Goal: Information Seeking & Learning: Check status

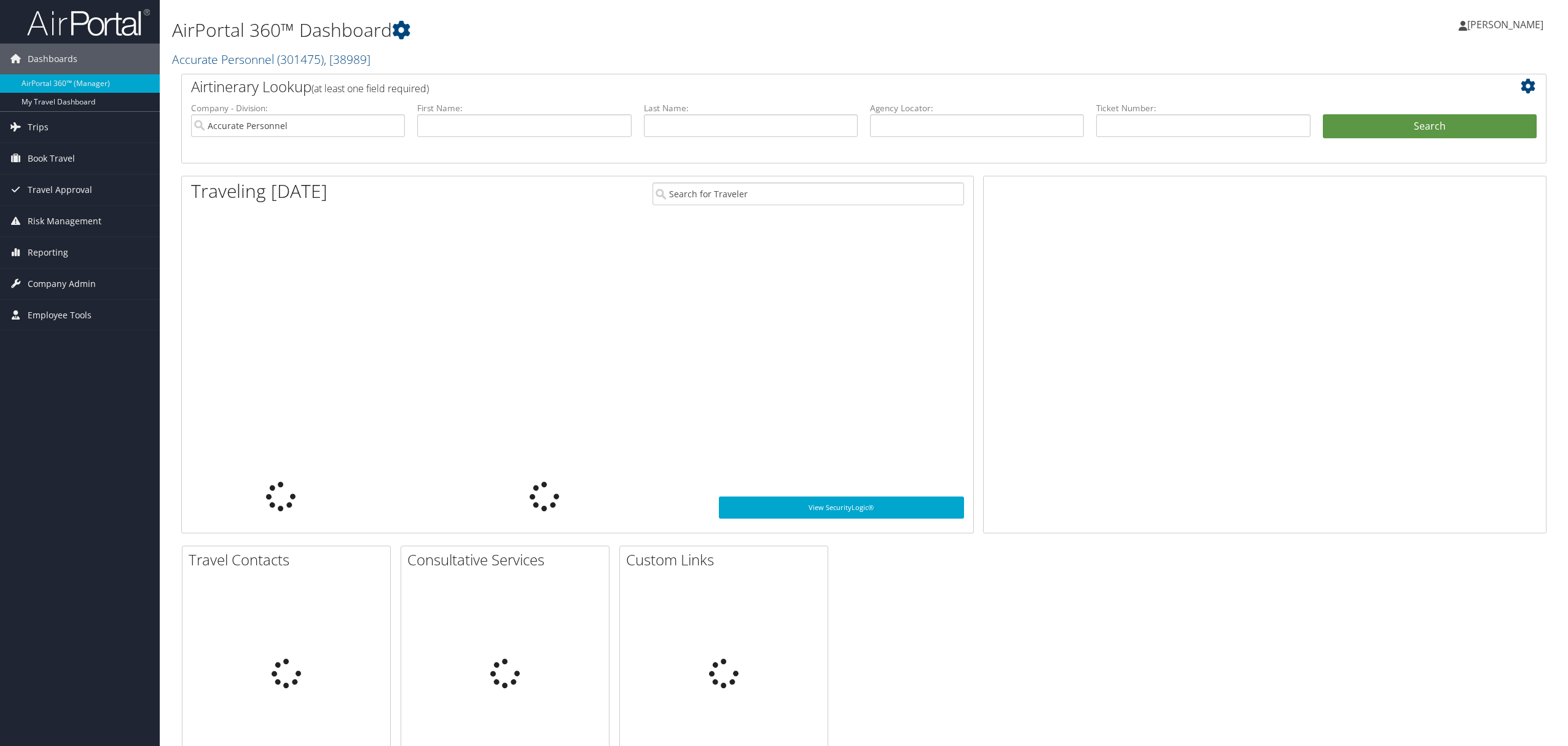
click at [1492, 30] on span "[PERSON_NAME]" at bounding box center [1506, 24] width 76 height 13
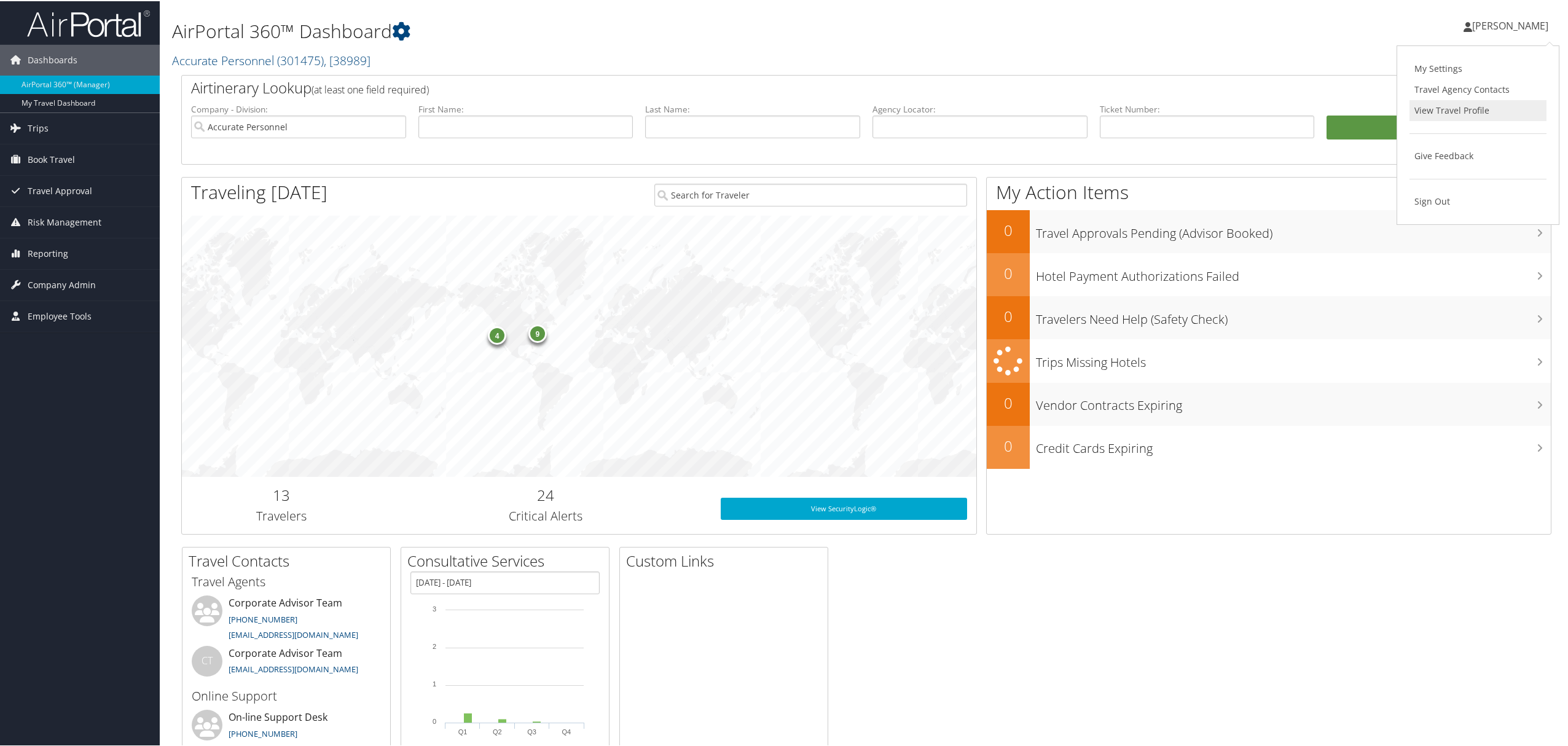
click at [1448, 108] on link "View Travel Profile" at bounding box center [1478, 109] width 137 height 21
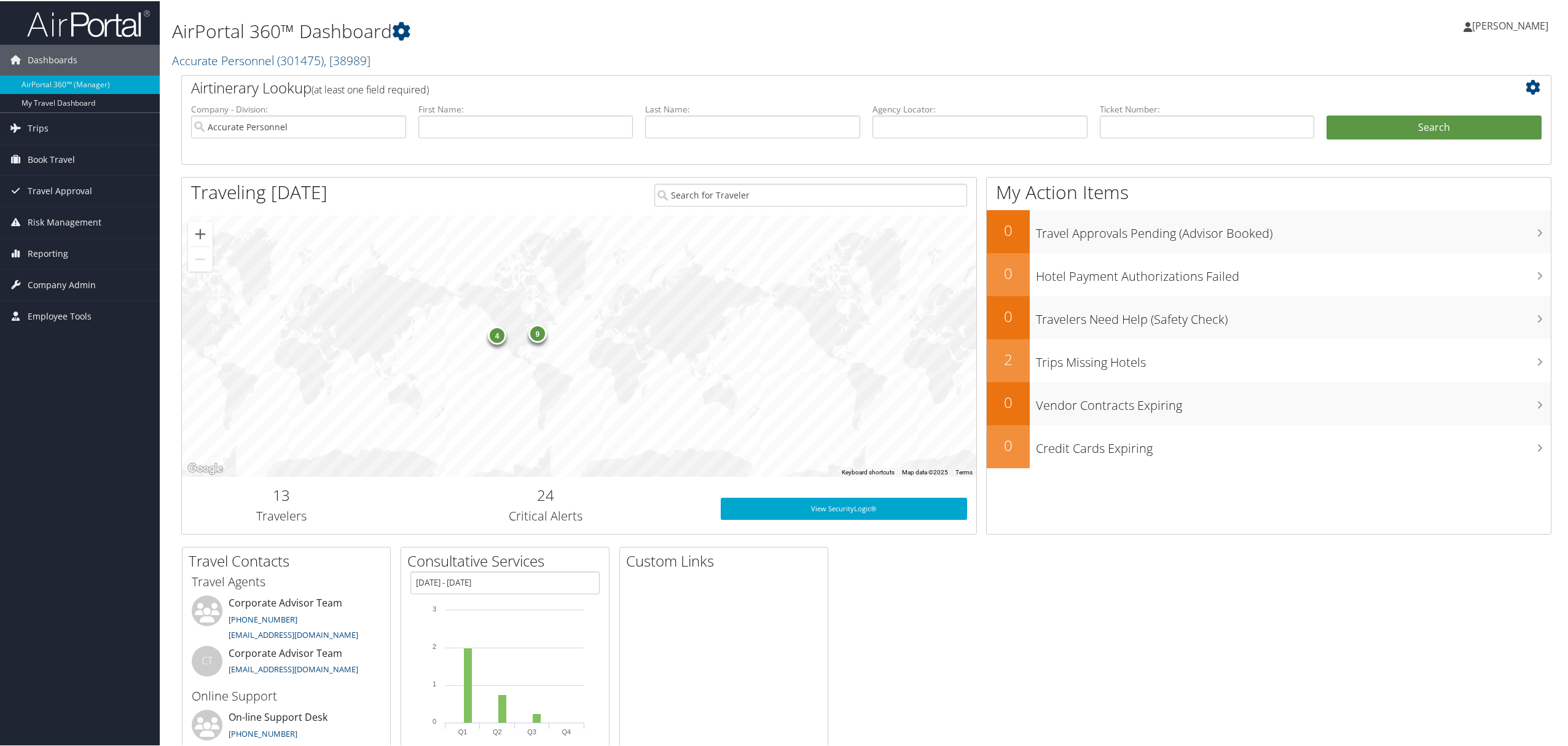
click at [1533, 20] on span "[PERSON_NAME]" at bounding box center [1510, 24] width 76 height 13
click at [1445, 202] on link "Sign Out" at bounding box center [1478, 200] width 137 height 21
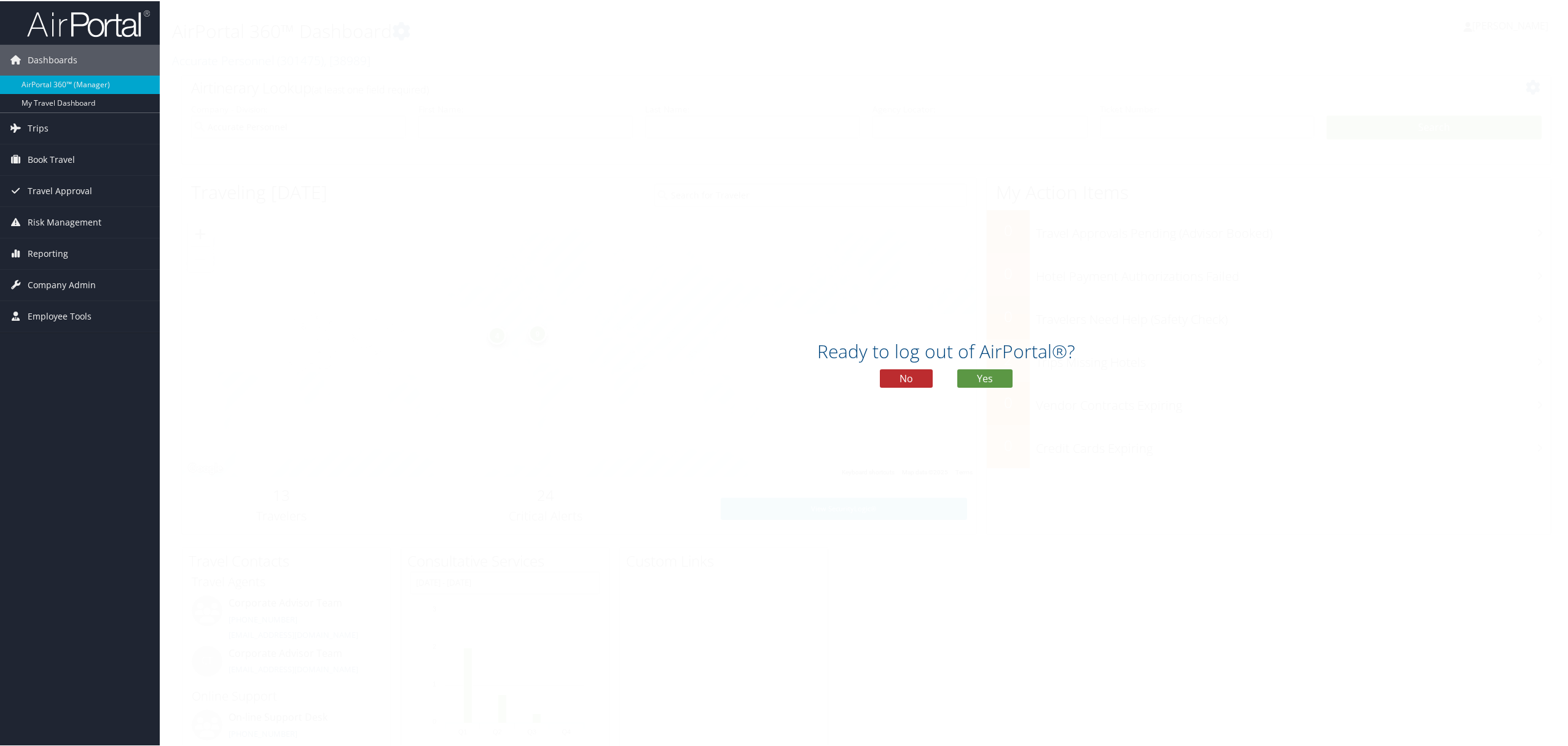
click at [512, 115] on div "Ready to log out of AirPortal®? No Yes" at bounding box center [945, 373] width 1573 height 746
click at [902, 384] on button "No" at bounding box center [906, 377] width 53 height 18
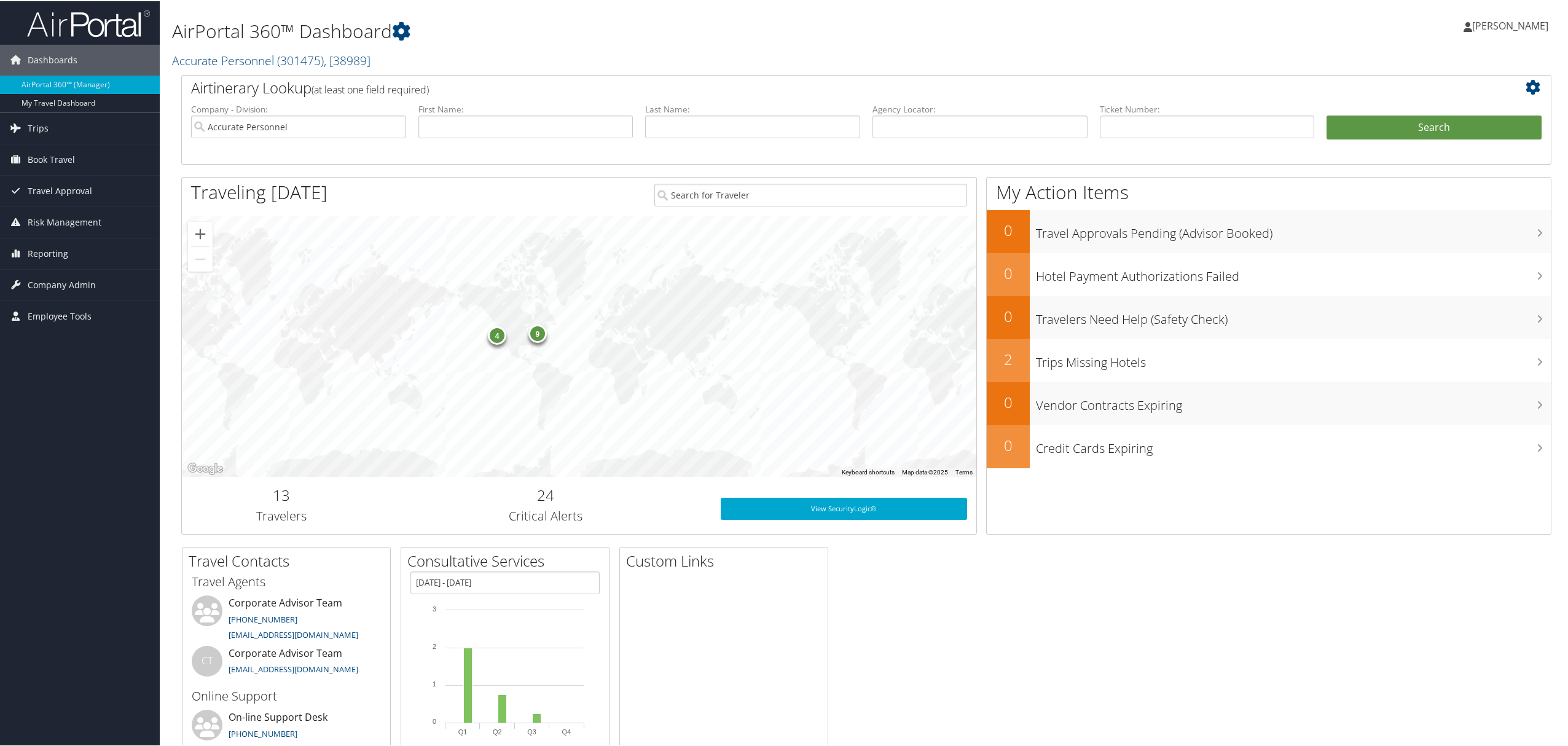
click at [1504, 22] on span "[PERSON_NAME]" at bounding box center [1510, 24] width 76 height 13
click at [1453, 105] on link "View Travel Profile" at bounding box center [1478, 109] width 137 height 21
click at [49, 158] on span "Book Travel" at bounding box center [51, 158] width 47 height 31
click at [37, 129] on span "Trips" at bounding box center [37, 127] width 21 height 31
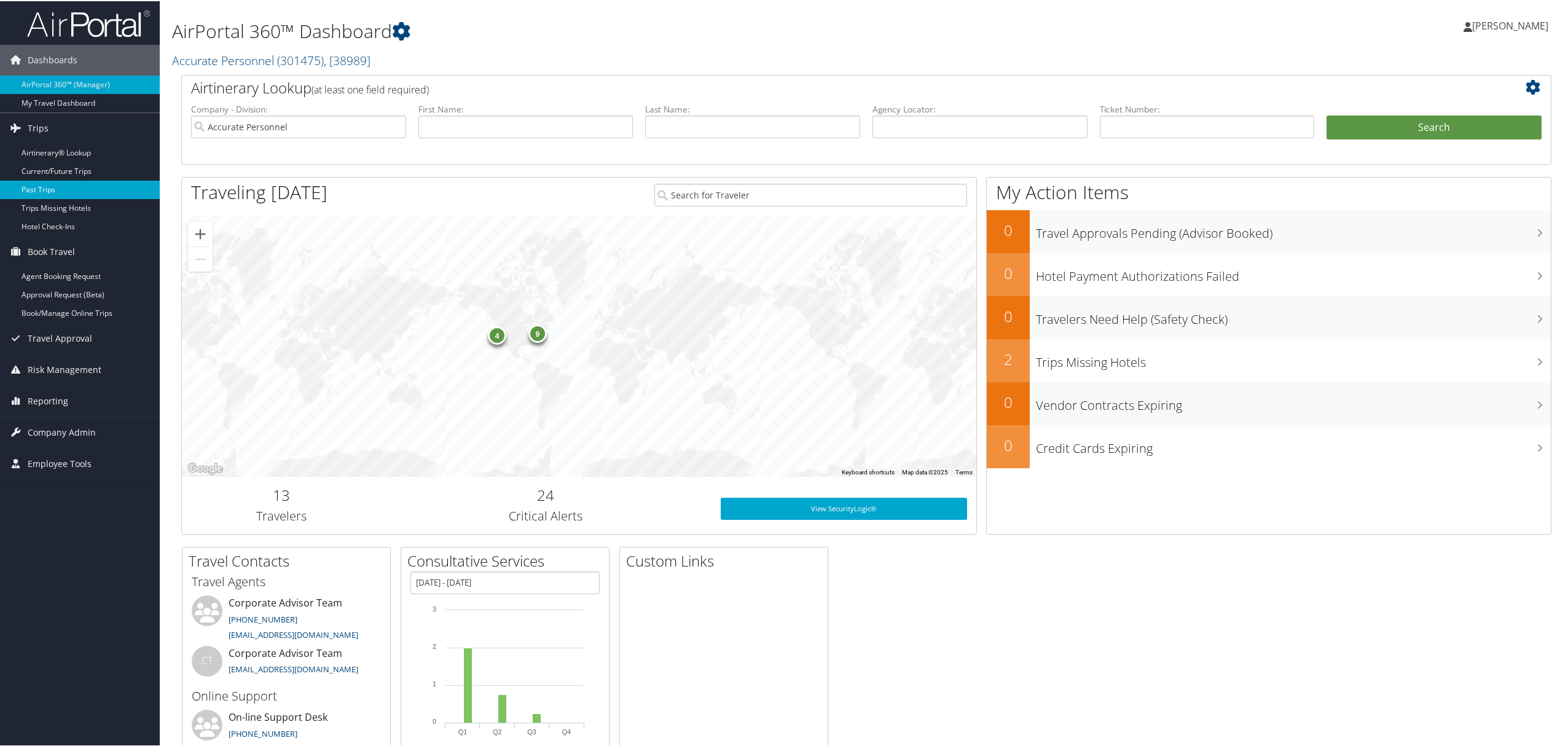
click at [42, 182] on link "Past Trips" at bounding box center [80, 188] width 159 height 18
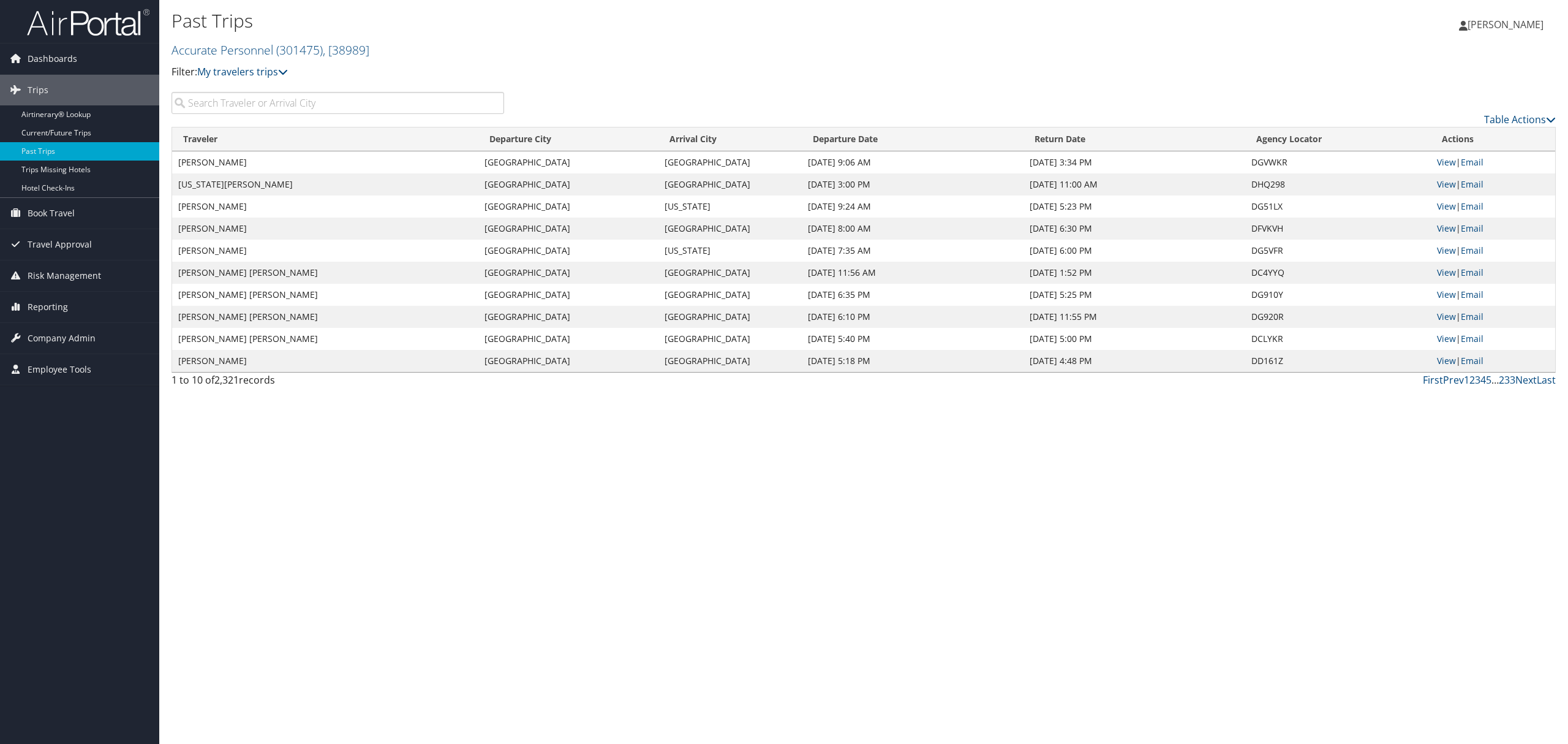
click at [300, 103] on input "search" at bounding box center [338, 103] width 333 height 22
type input "Virginia"
drag, startPoint x: 1278, startPoint y: 216, endPoint x: 1402, endPoint y: 214, distance: 124.0
click at [1364, 214] on td "DFGWXW" at bounding box center [1338, 206] width 185 height 22
click at [1438, 206] on link "View" at bounding box center [1446, 206] width 19 height 12
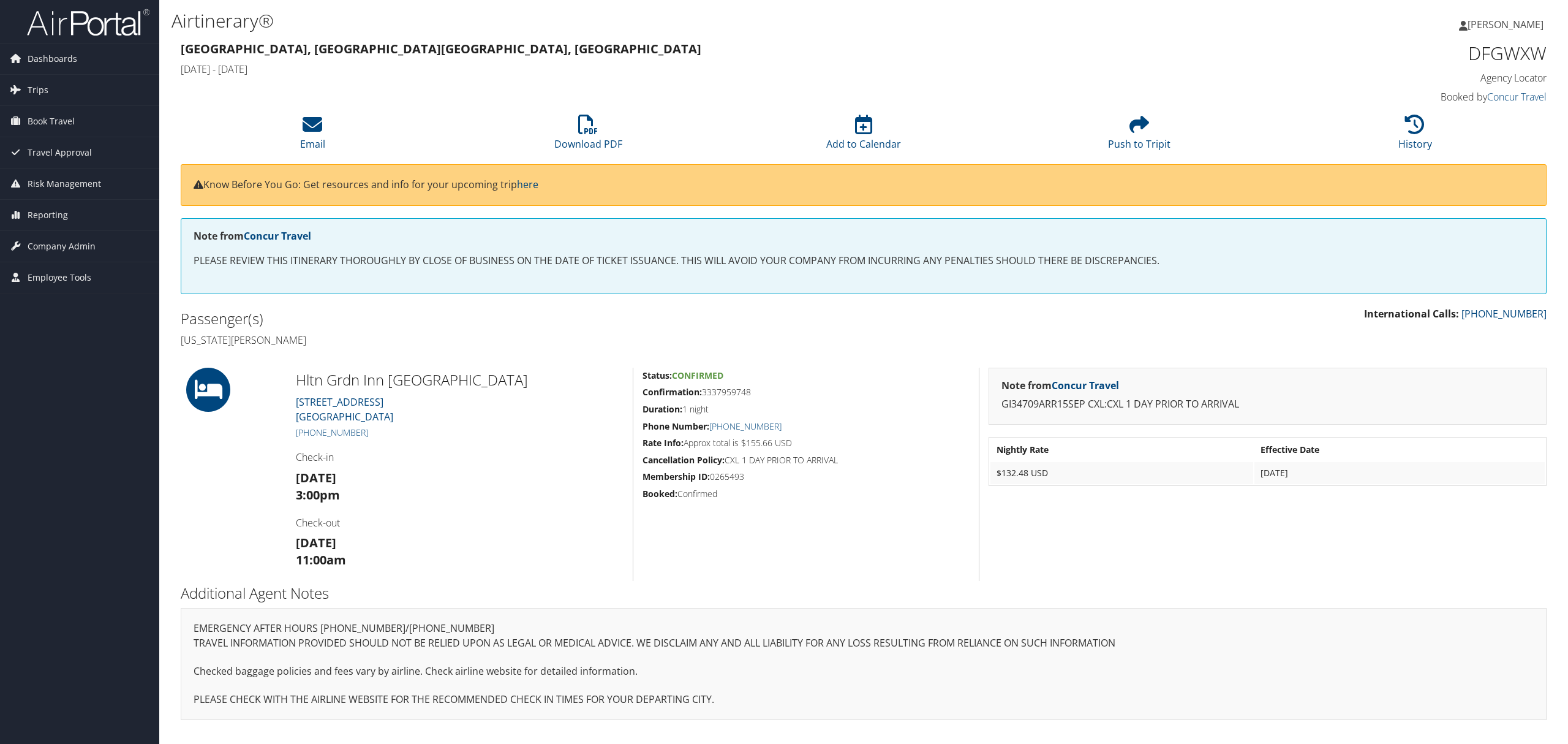
click at [425, 447] on div "Hltn Grdn Inn [GEOGRAPHIC_DATA] [STREET_ADDRESS] [GEOGRAPHIC_DATA] [PHONE_NUMBE…" at bounding box center [459, 474] width 346 height 214
